Goal: Task Accomplishment & Management: Manage account settings

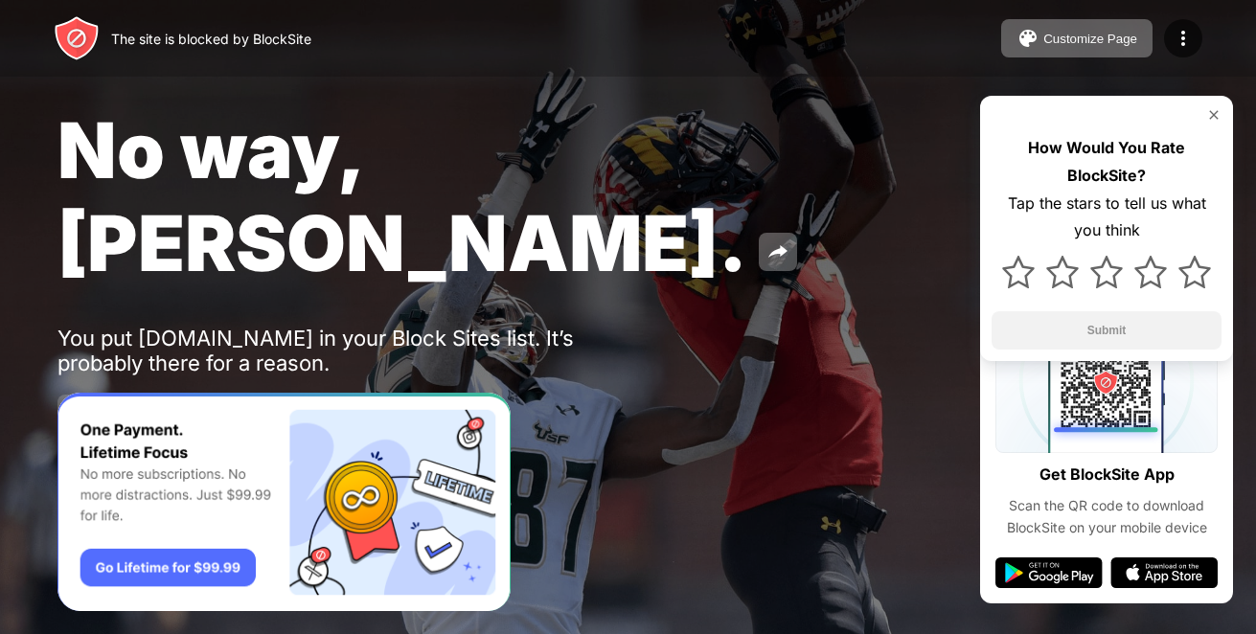
click at [65, 402] on img at bounding box center [76, 413] width 23 height 23
click at [72, 402] on img at bounding box center [76, 413] width 23 height 23
click at [141, 395] on button "Password Protection" at bounding box center [210, 414] width 206 height 38
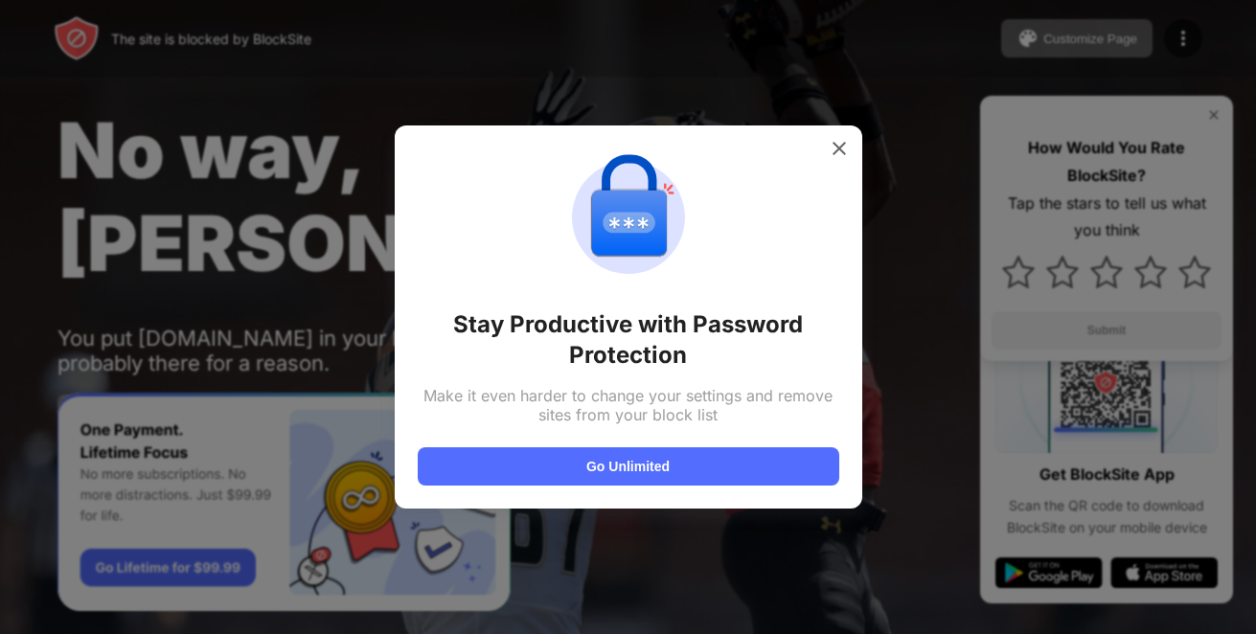
click at [141, 333] on div at bounding box center [628, 317] width 1256 height 634
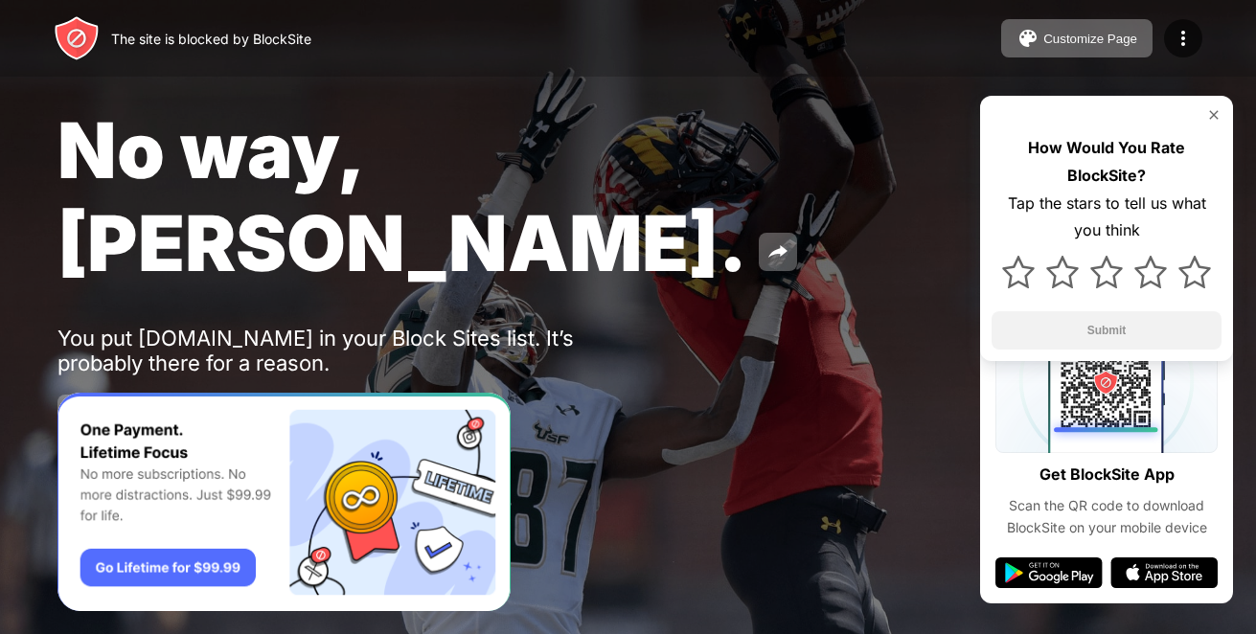
click at [141, 395] on button "Password Protection" at bounding box center [210, 414] width 206 height 38
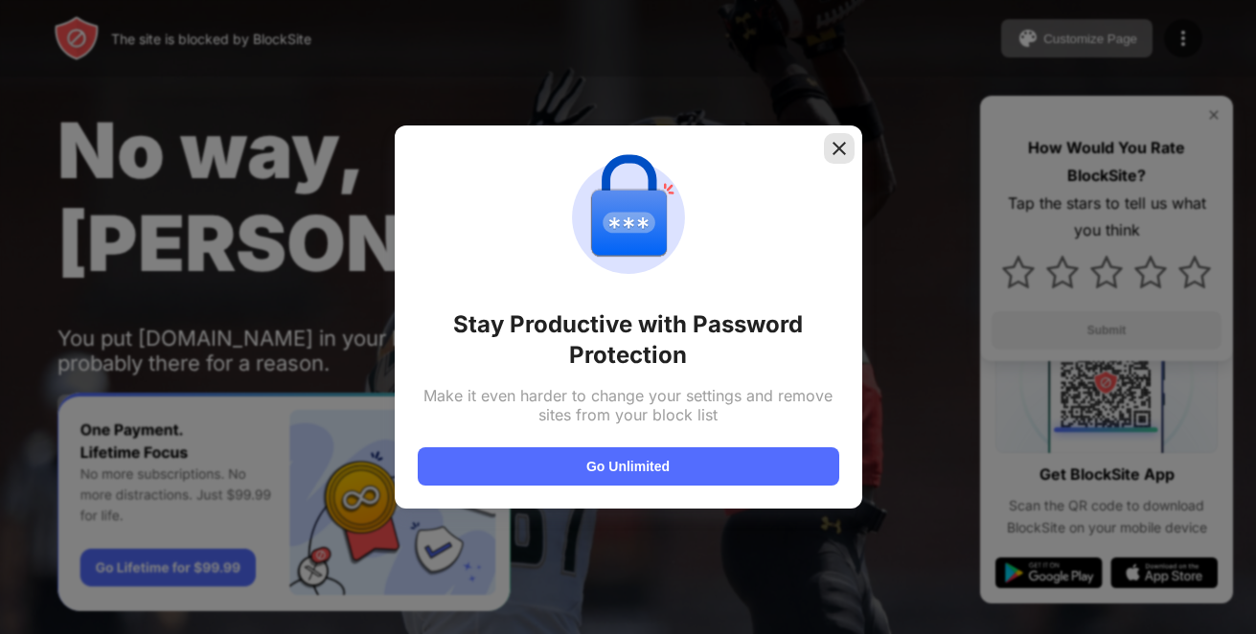
click at [830, 143] on img at bounding box center [839, 148] width 19 height 19
